Goal: Task Accomplishment & Management: Manage account settings

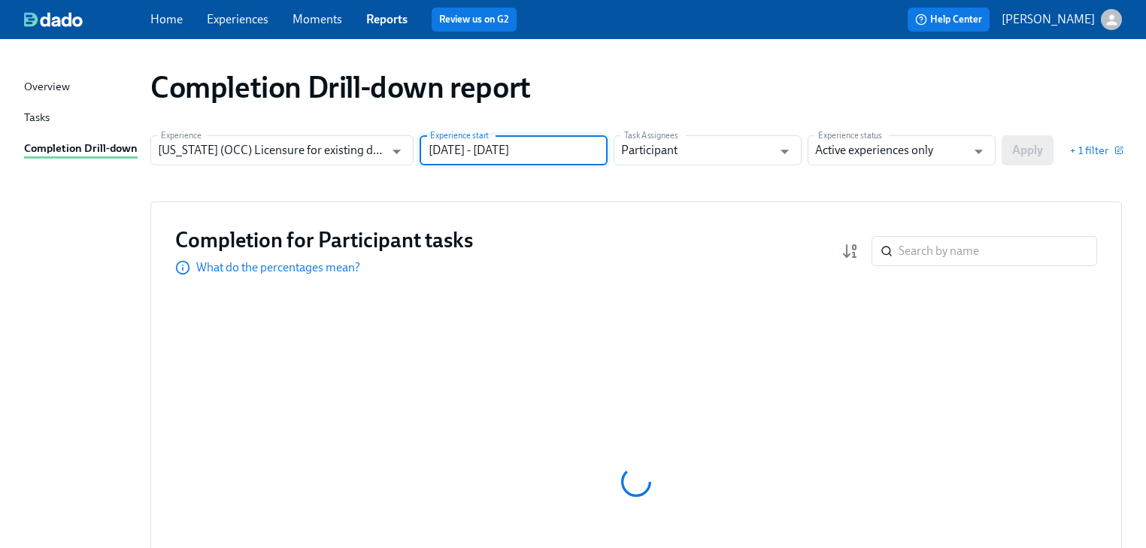
click at [597, 153] on input "[DATE] - [DATE]" at bounding box center [514, 150] width 188 height 30
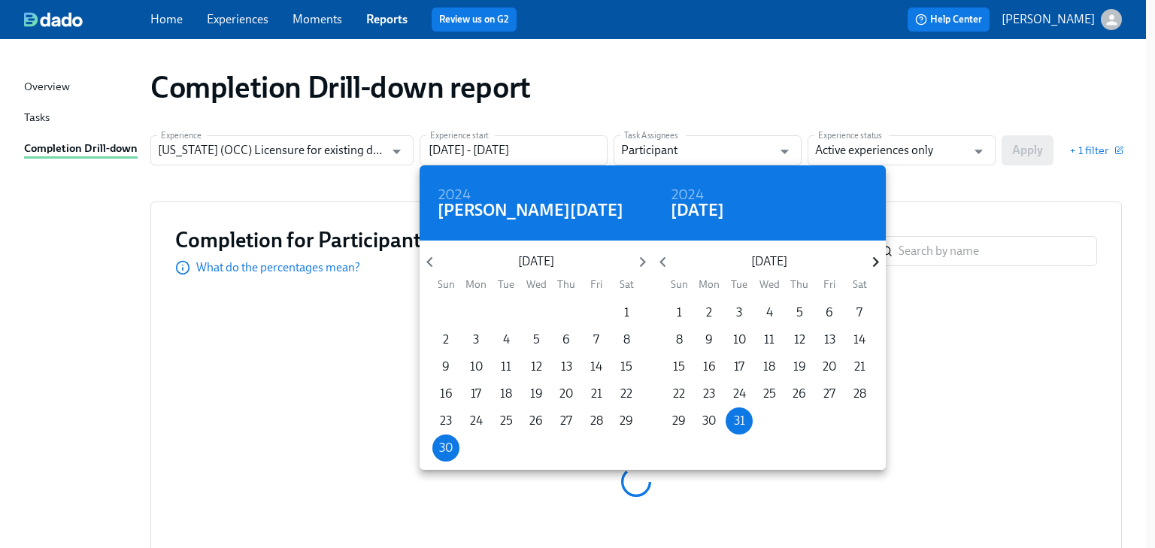
click at [871, 257] on icon "button" at bounding box center [876, 262] width 20 height 20
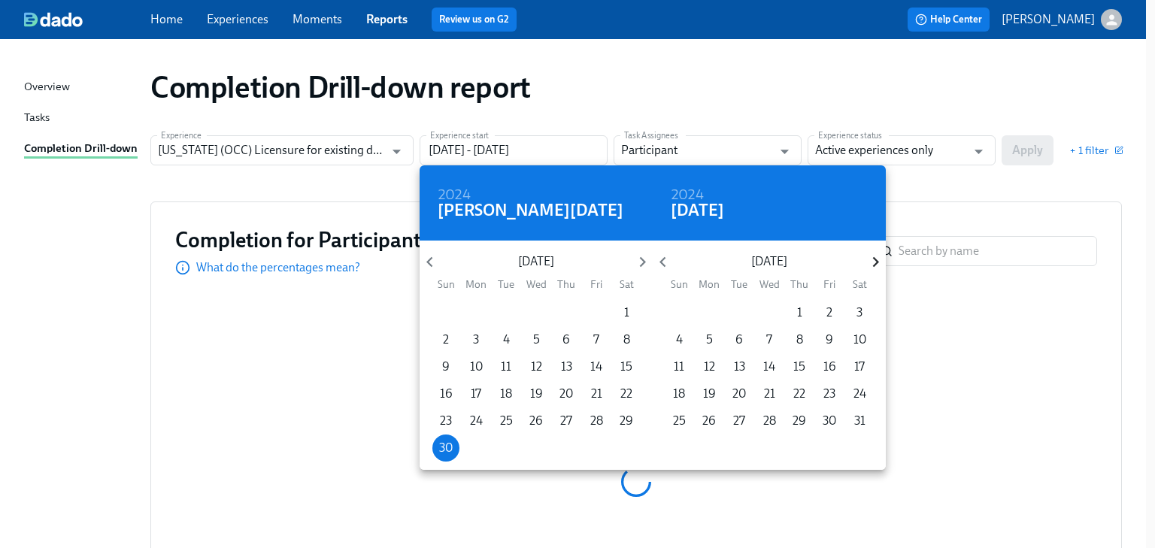
click at [871, 257] on icon "button" at bounding box center [876, 262] width 20 height 20
click at [800, 365] on p "18" at bounding box center [800, 367] width 12 height 17
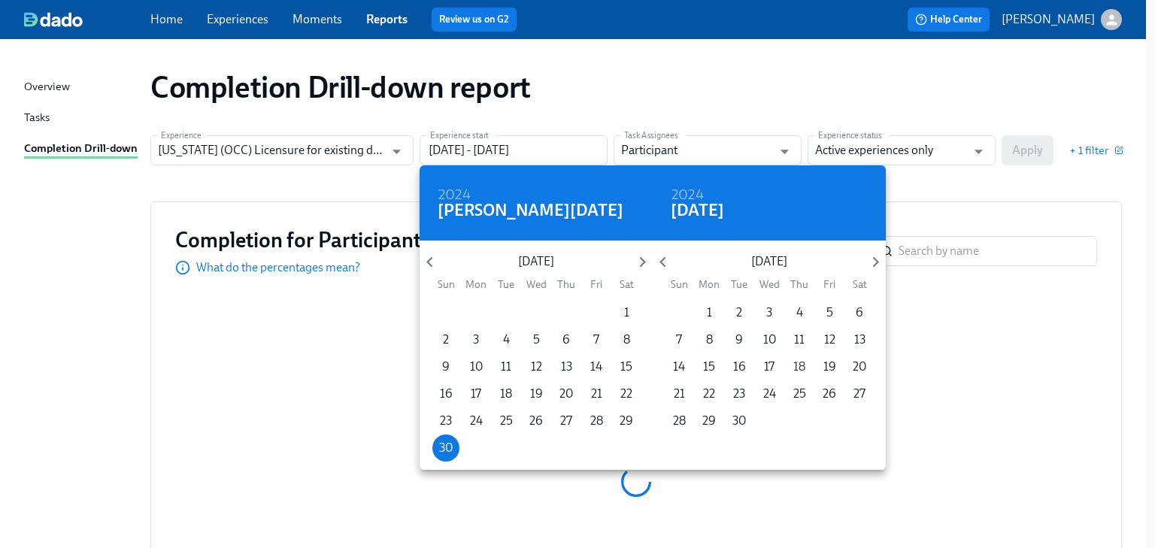
type input "[DATE] - [DATE]"
click at [926, 199] on div at bounding box center [577, 274] width 1155 height 548
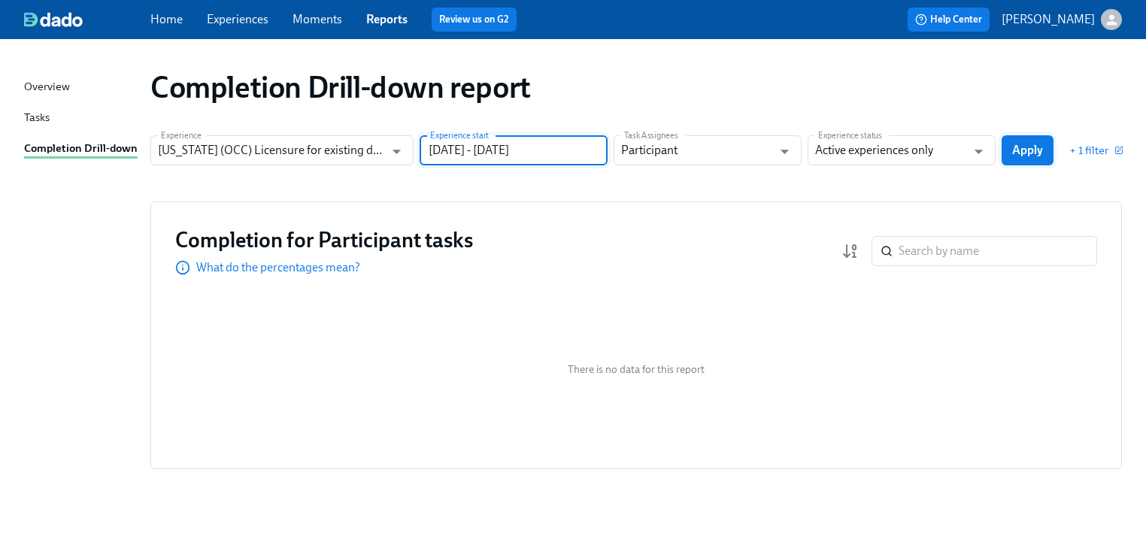
click at [1025, 150] on span "Apply" at bounding box center [1028, 150] width 31 height 15
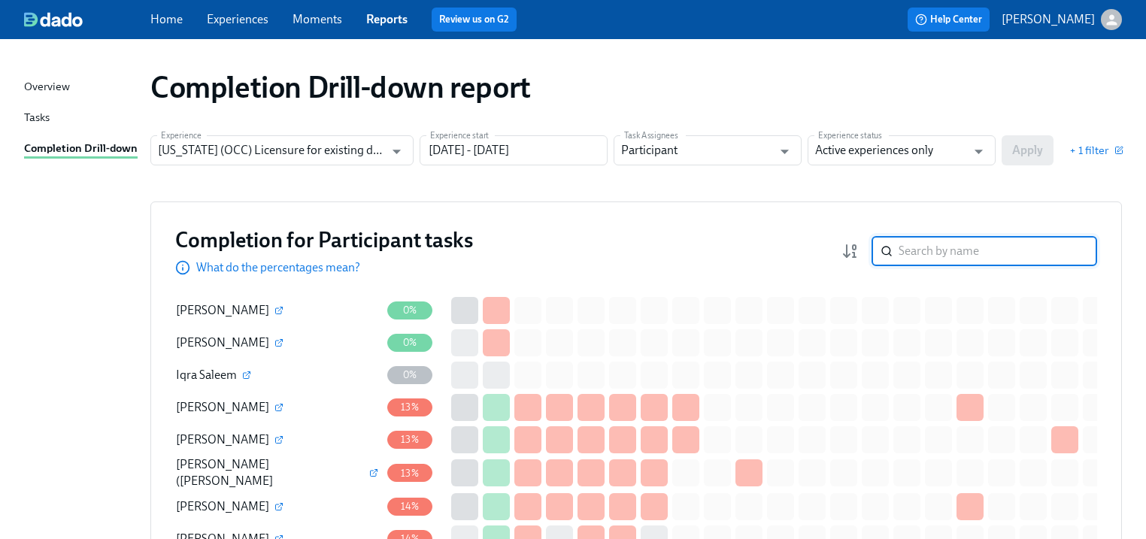
click at [955, 256] on input "search" at bounding box center [998, 251] width 199 height 30
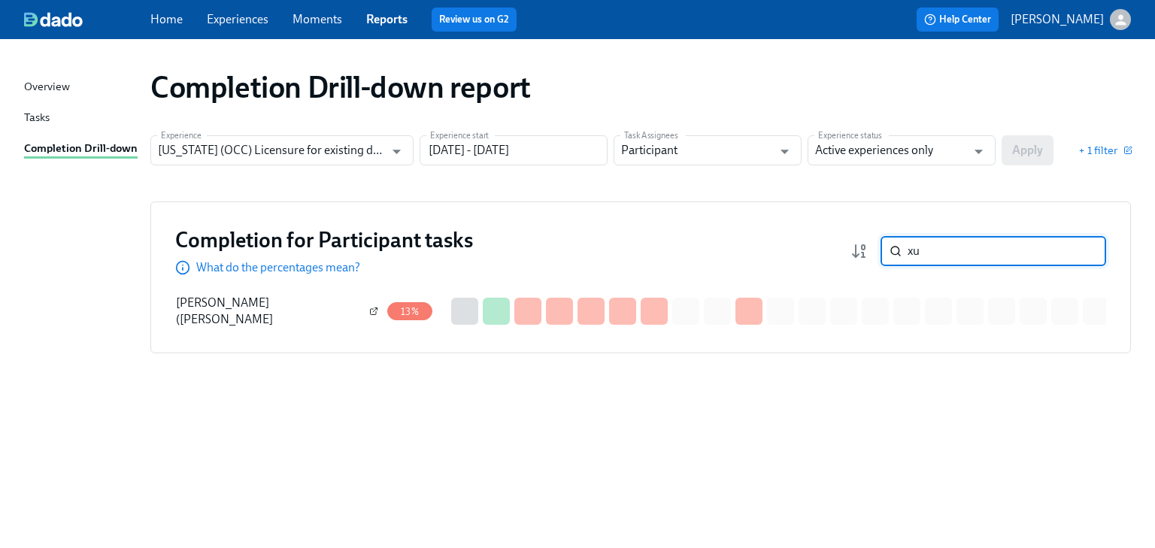
type input "xu"
click at [369, 308] on icon "button" at bounding box center [373, 311] width 9 height 9
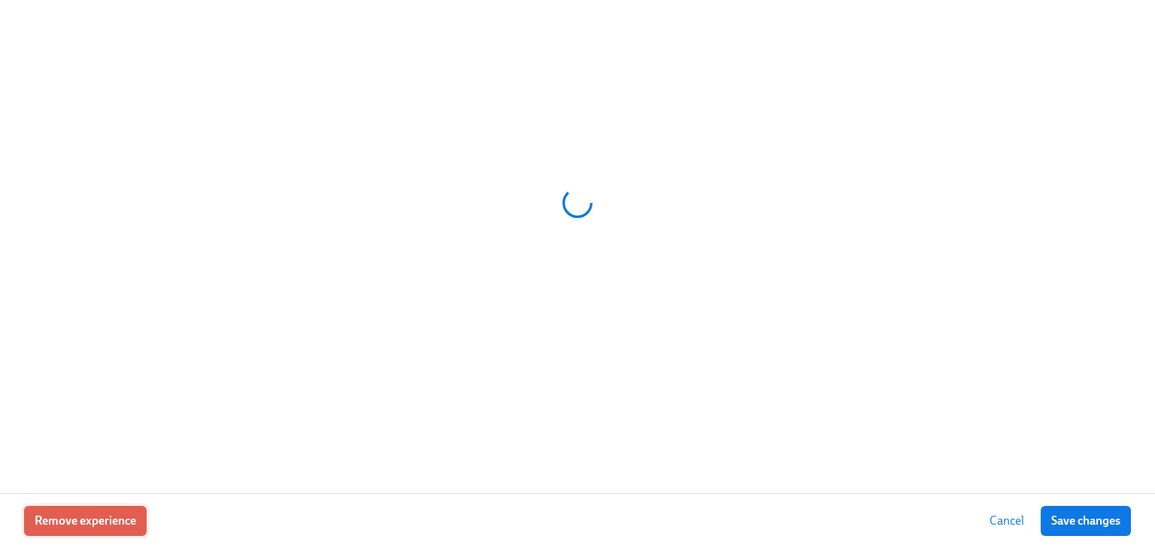
click at [102, 517] on span "Remove experience" at bounding box center [86, 521] width 102 height 15
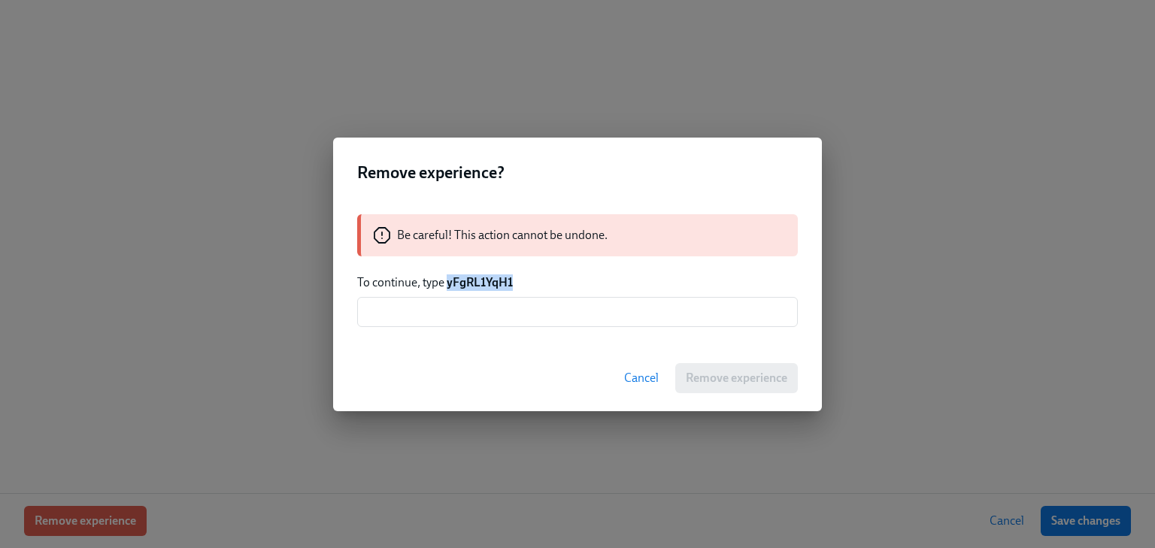
drag, startPoint x: 448, startPoint y: 279, endPoint x: 521, endPoint y: 281, distance: 73.0
click at [521, 281] on p "To continue, type yFgRL1YqH1" at bounding box center [577, 283] width 441 height 17
copy strong "yFgRL1YqH1"
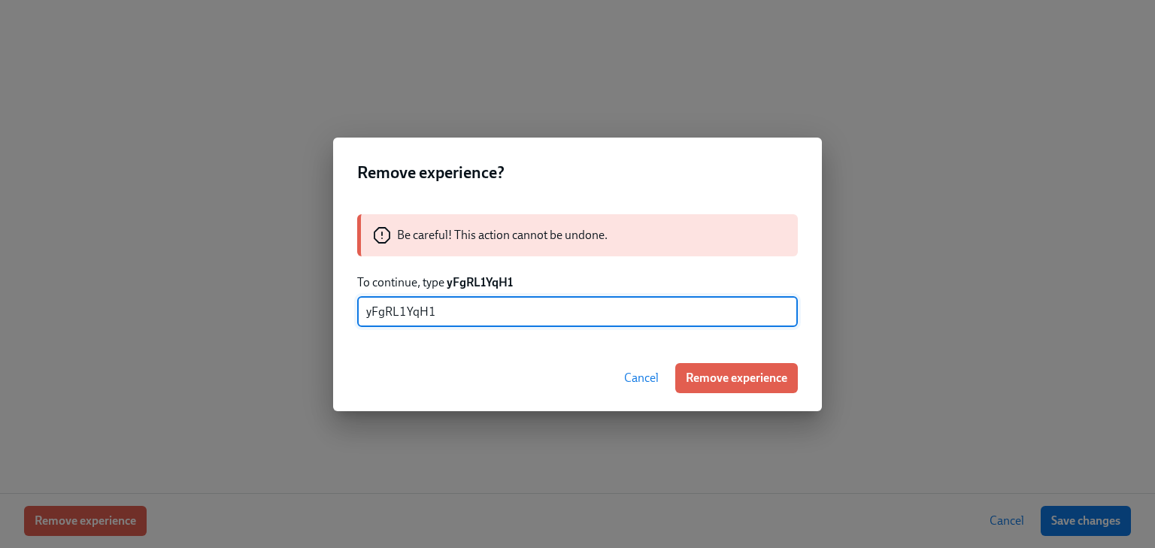
click at [727, 376] on span "Remove experience" at bounding box center [737, 378] width 102 height 15
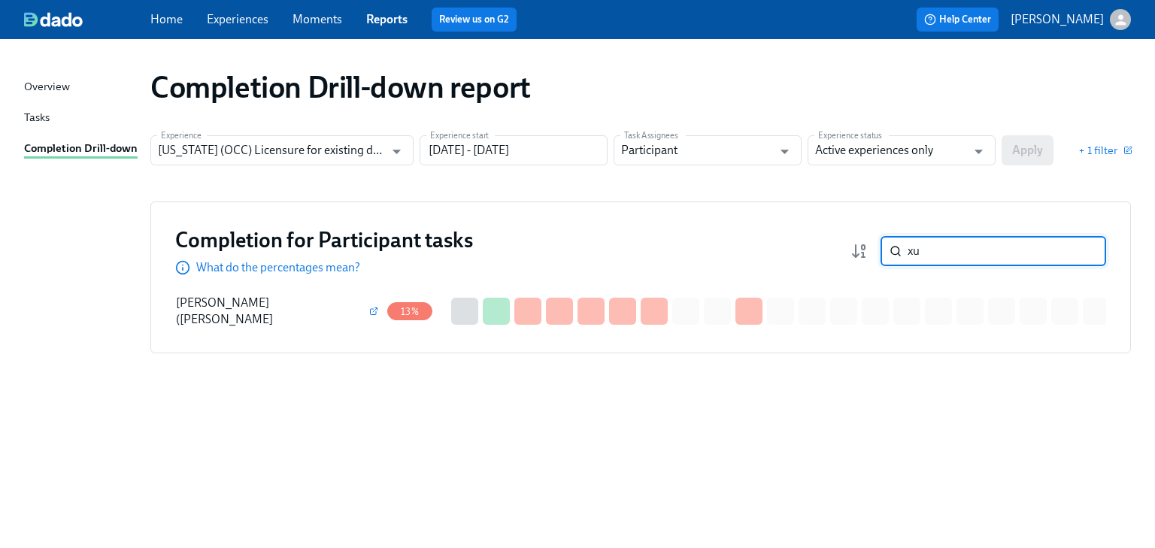
drag, startPoint x: 930, startPoint y: 255, endPoint x: 849, endPoint y: 248, distance: 81.5
click at [849, 248] on div "Completion for Participant tasks What do the percentages mean? xu ​" at bounding box center [640, 251] width 931 height 50
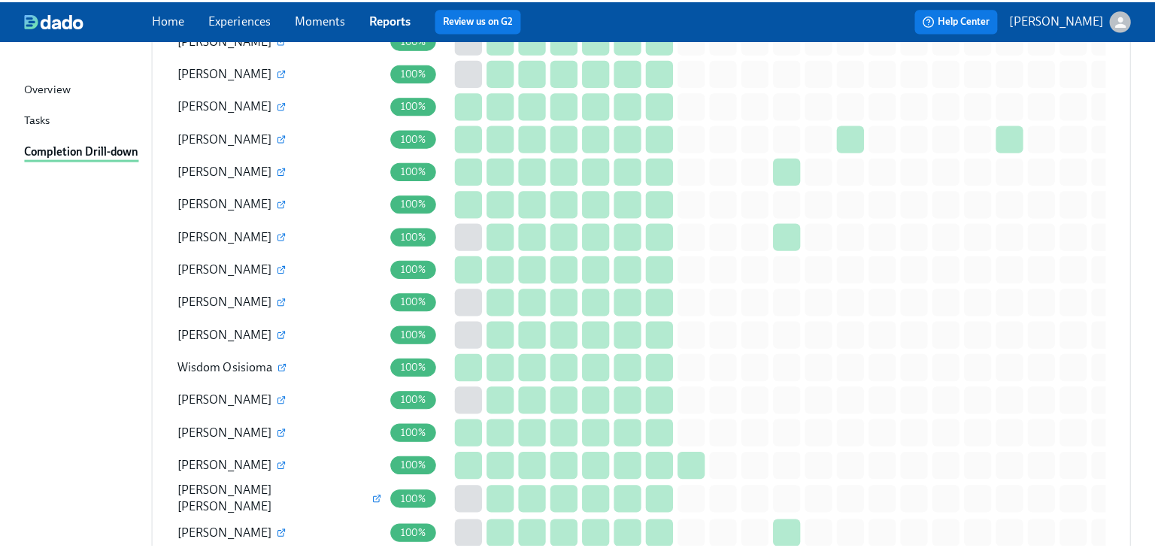
scroll to position [2062, 0]
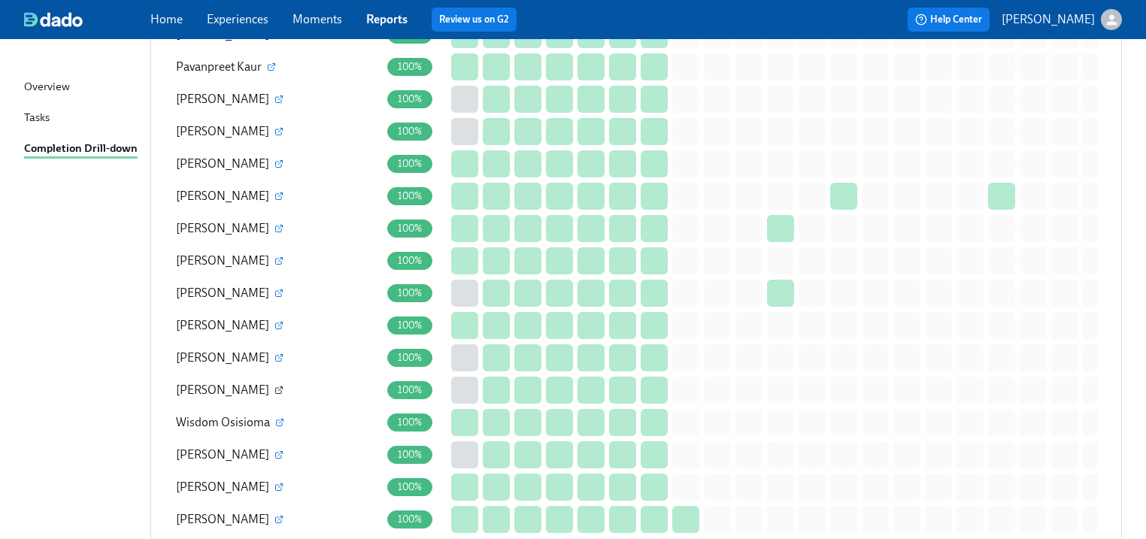
click at [275, 386] on icon "button" at bounding box center [279, 390] width 9 height 9
